Goal: Task Accomplishment & Management: Manage account settings

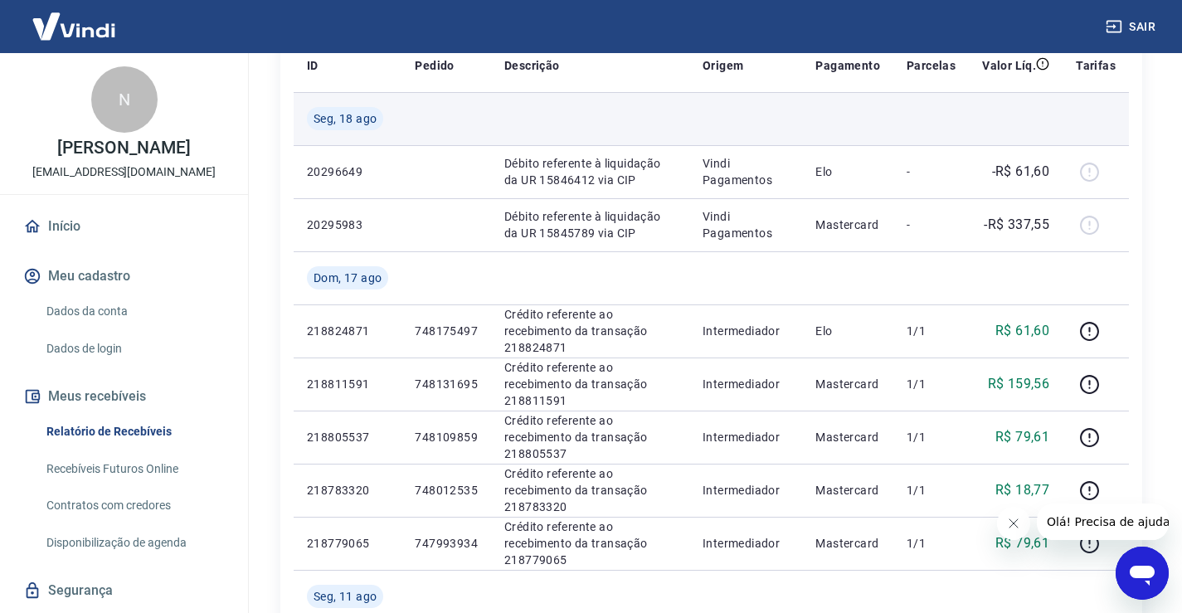
scroll to position [249, 0]
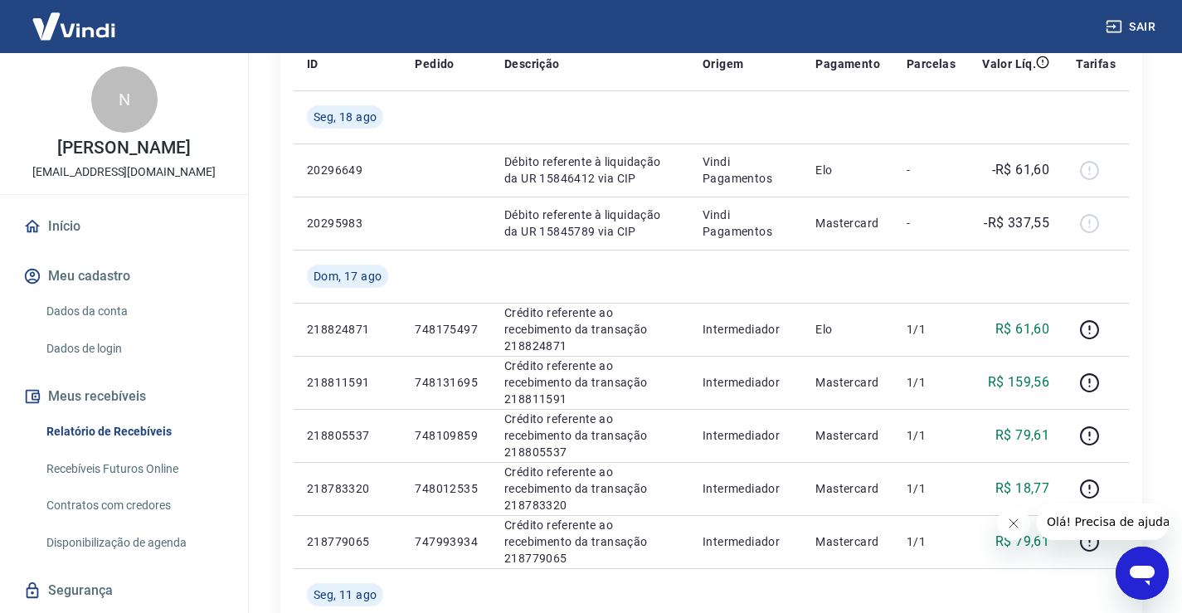
click at [1141, 22] on button "Sair" at bounding box center [1132, 27] width 60 height 31
